Goal: Find specific page/section: Find specific page/section

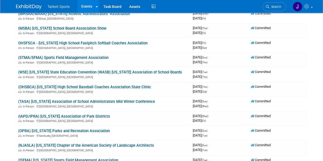
scroll to position [1034, 0]
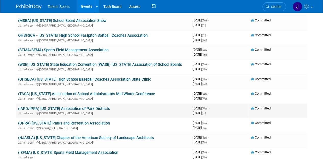
click at [72, 111] on link "(IAPD/IPRA) [US_STATE] Association of Park Districts" at bounding box center [64, 109] width 92 height 5
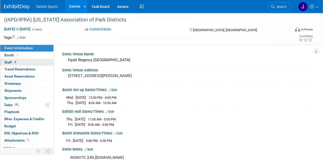
click at [16, 62] on span "8" at bounding box center [15, 62] width 4 height 4
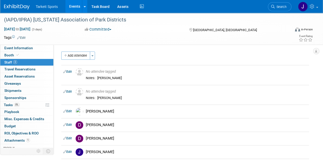
scroll to position [2, 0]
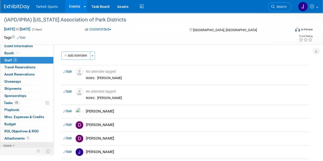
click at [13, 144] on icon at bounding box center [14, 146] width 2 height 4
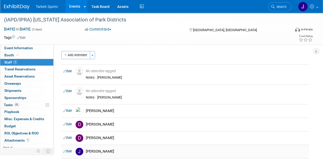
scroll to position [0, 0]
